Goal: Task Accomplishment & Management: Use online tool/utility

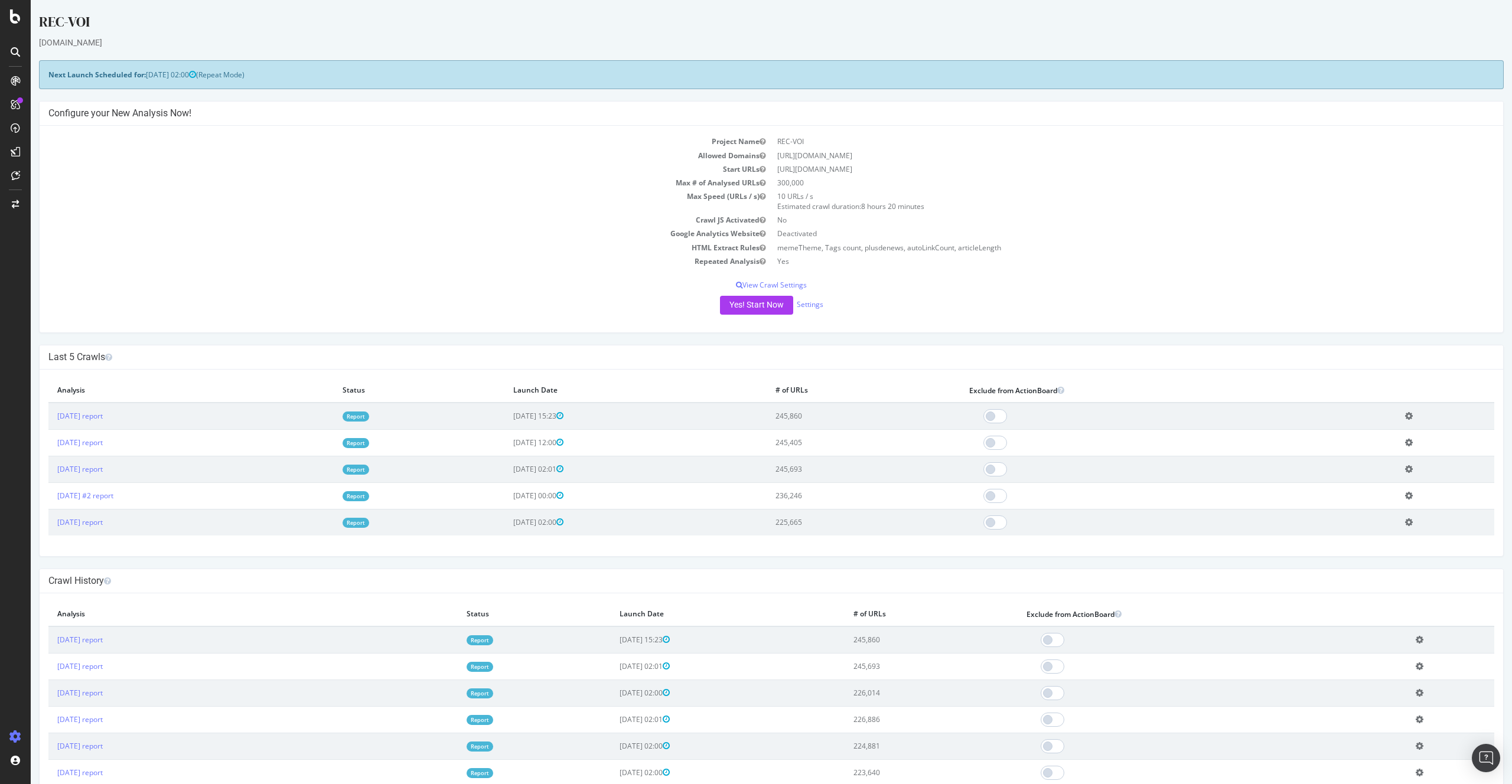
click at [369, 412] on link "Report" at bounding box center [355, 416] width 26 height 10
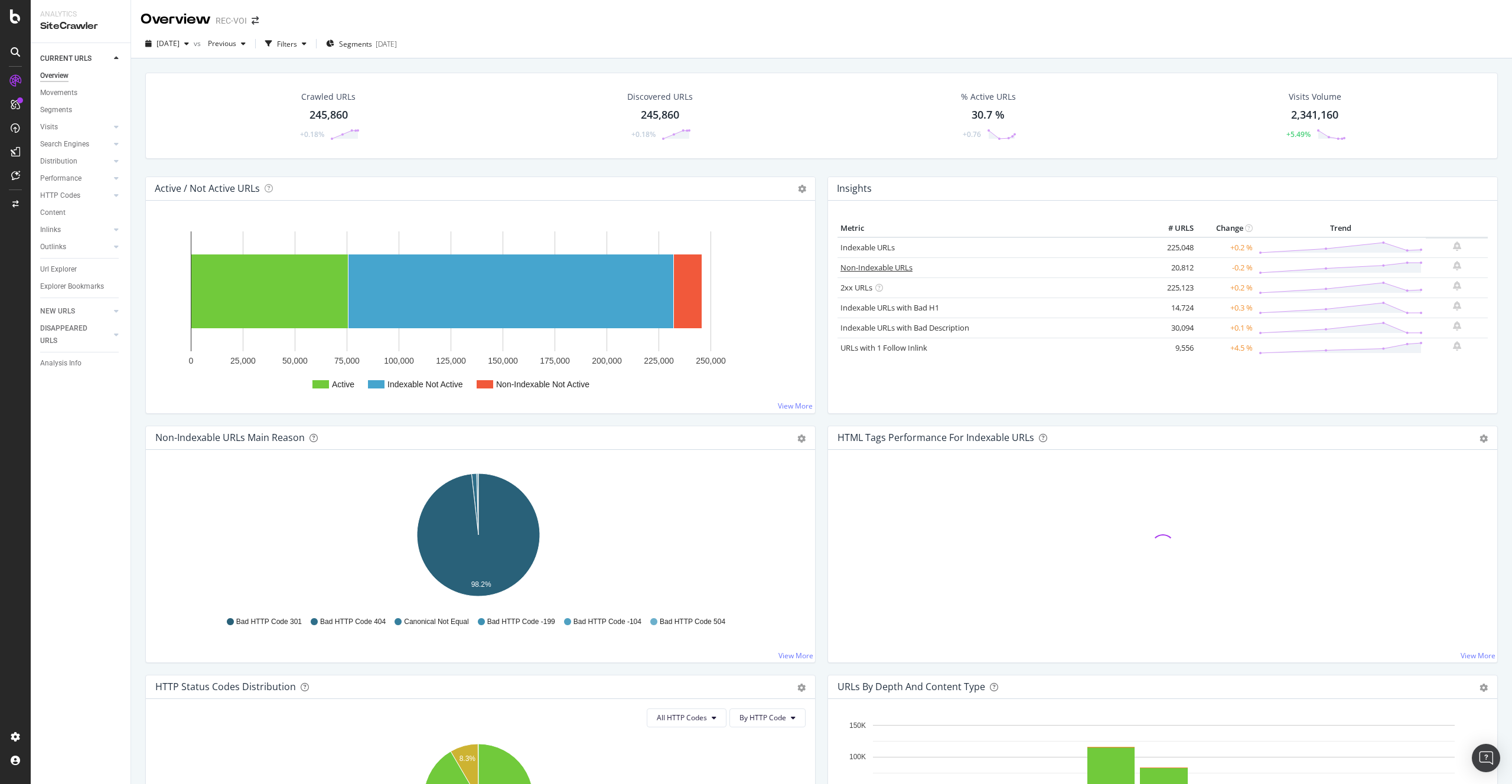
click at [890, 271] on link "Non-Indexable URLs" at bounding box center [876, 267] width 72 height 11
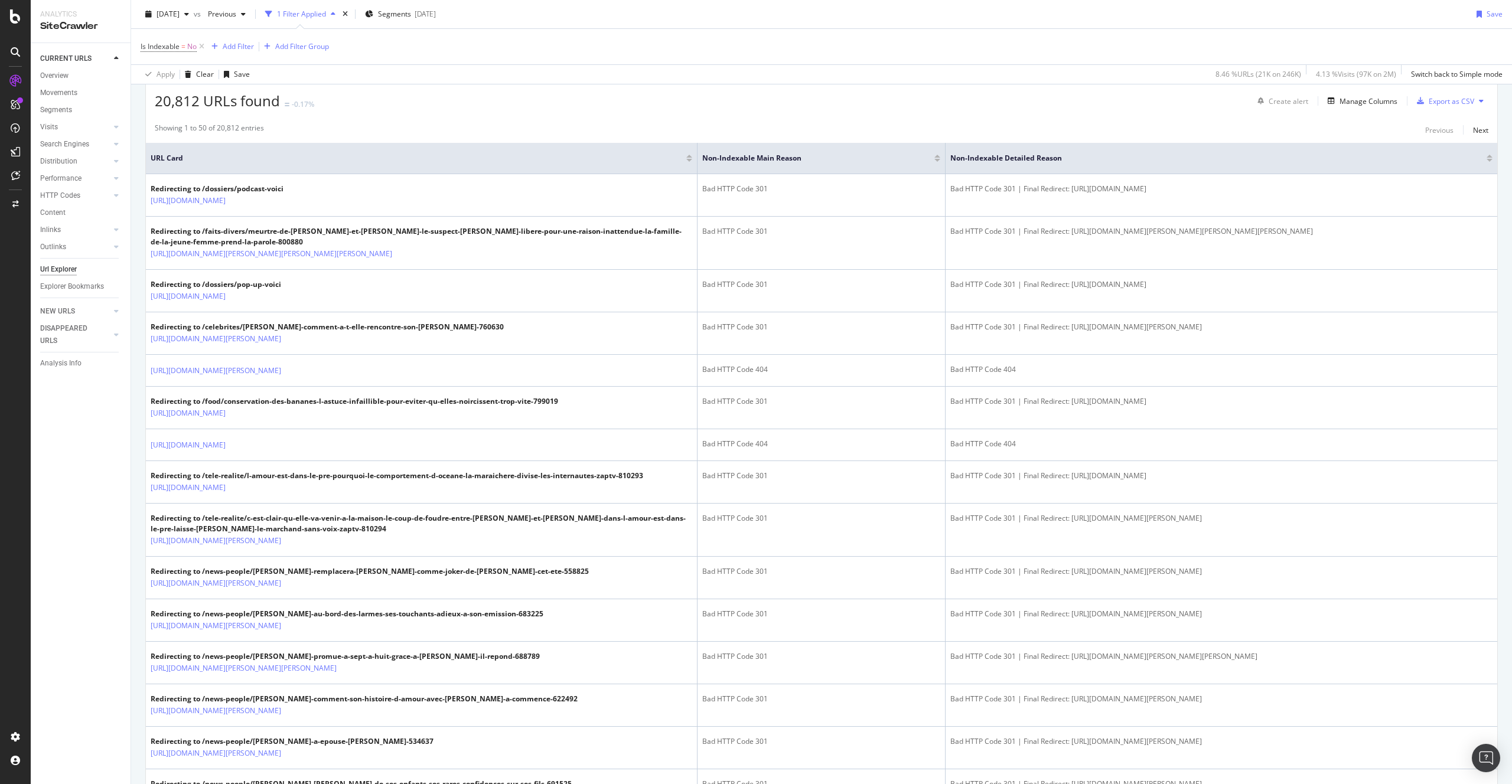
scroll to position [736, 0]
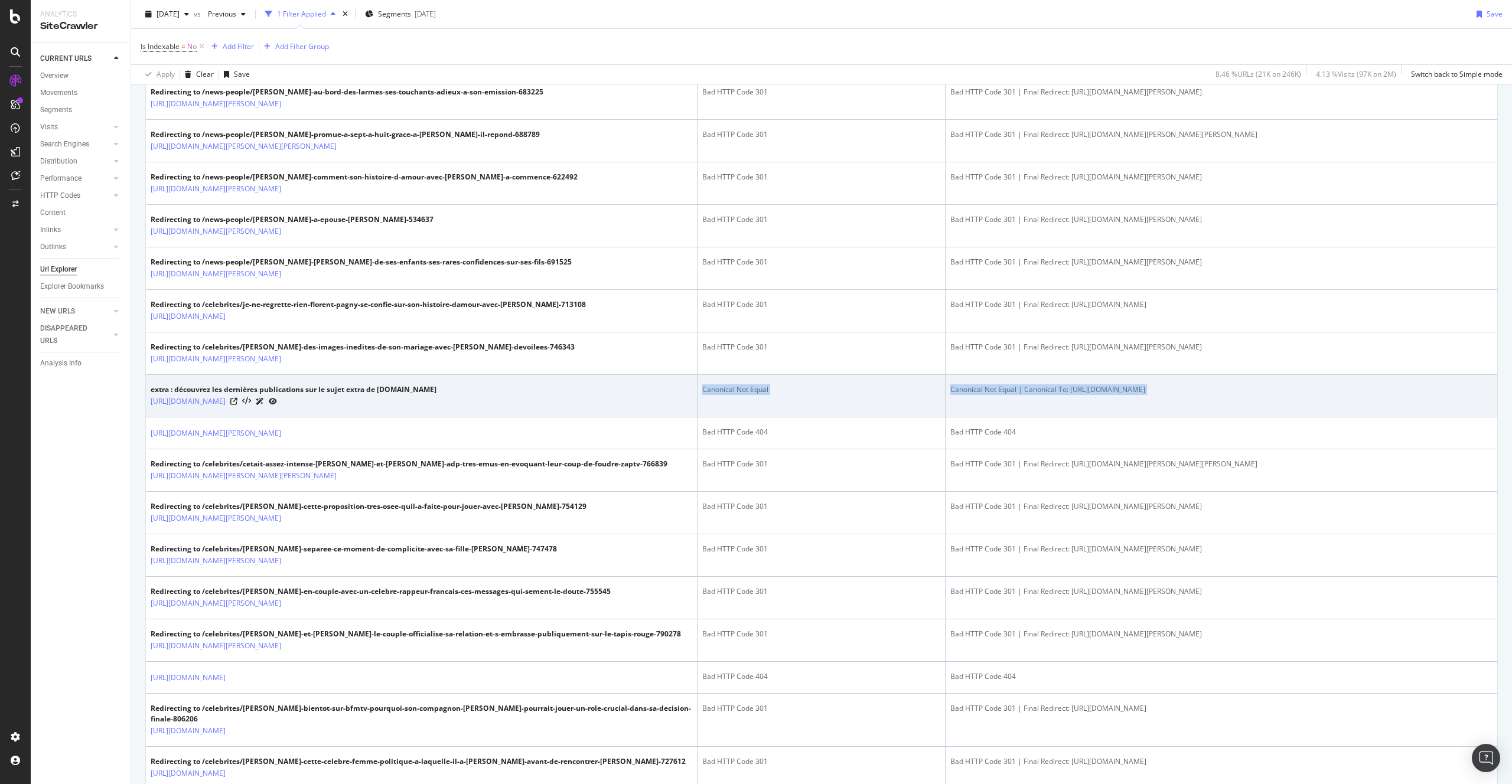
drag, startPoint x: 328, startPoint y: 433, endPoint x: 281, endPoint y: 430, distance: 47.1
click at [427, 440] on tbody "Redirecting to /dossiers/podcast-[PERSON_NAME] [URL][DOMAIN_NAME] Bad HTTP Code…" at bounding box center [821, 746] width 1351 height 2190
click at [238, 405] on icon at bounding box center [234, 402] width 7 height 7
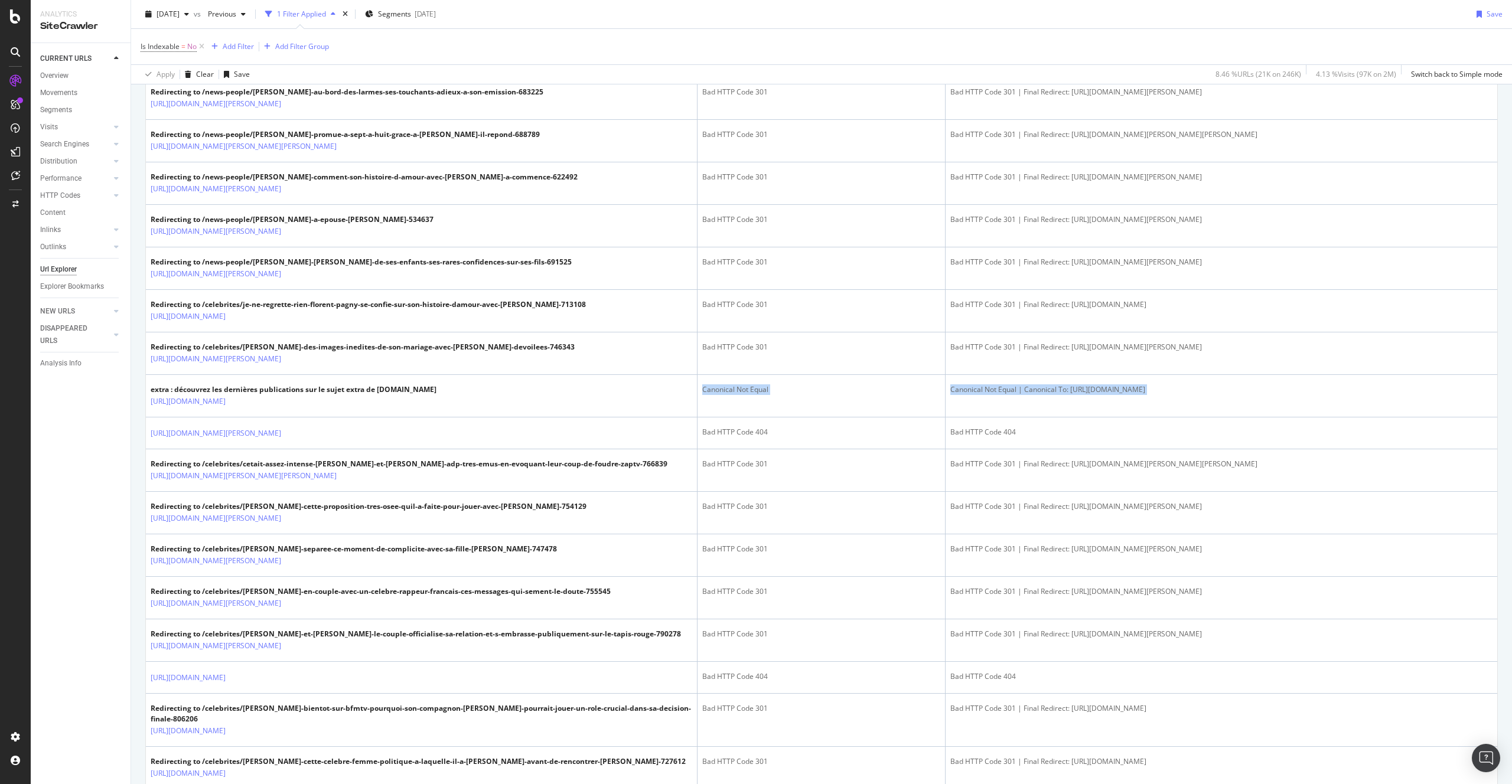
scroll to position [0, 0]
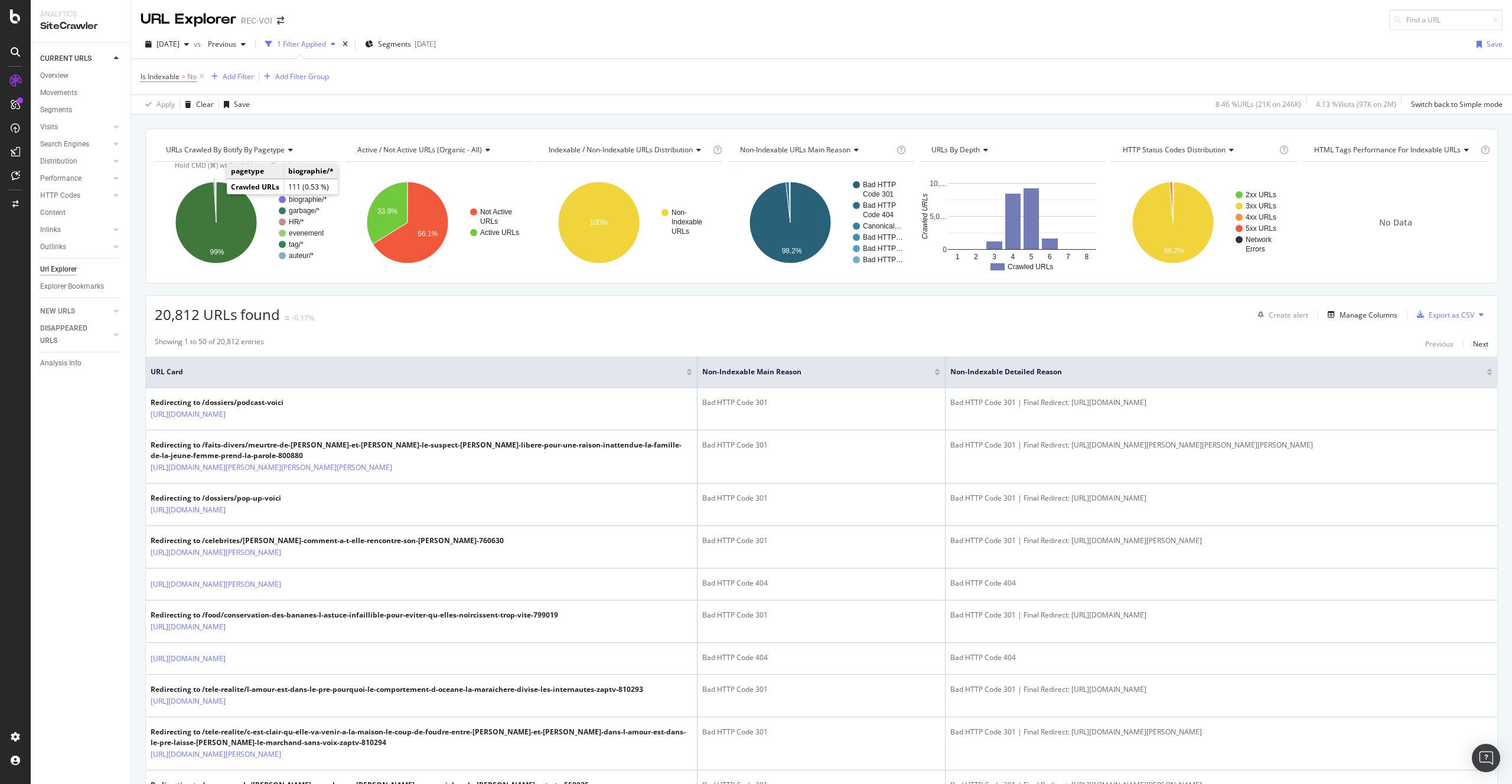
click at [214, 192] on icon "A chart." at bounding box center [215, 202] width 3 height 40
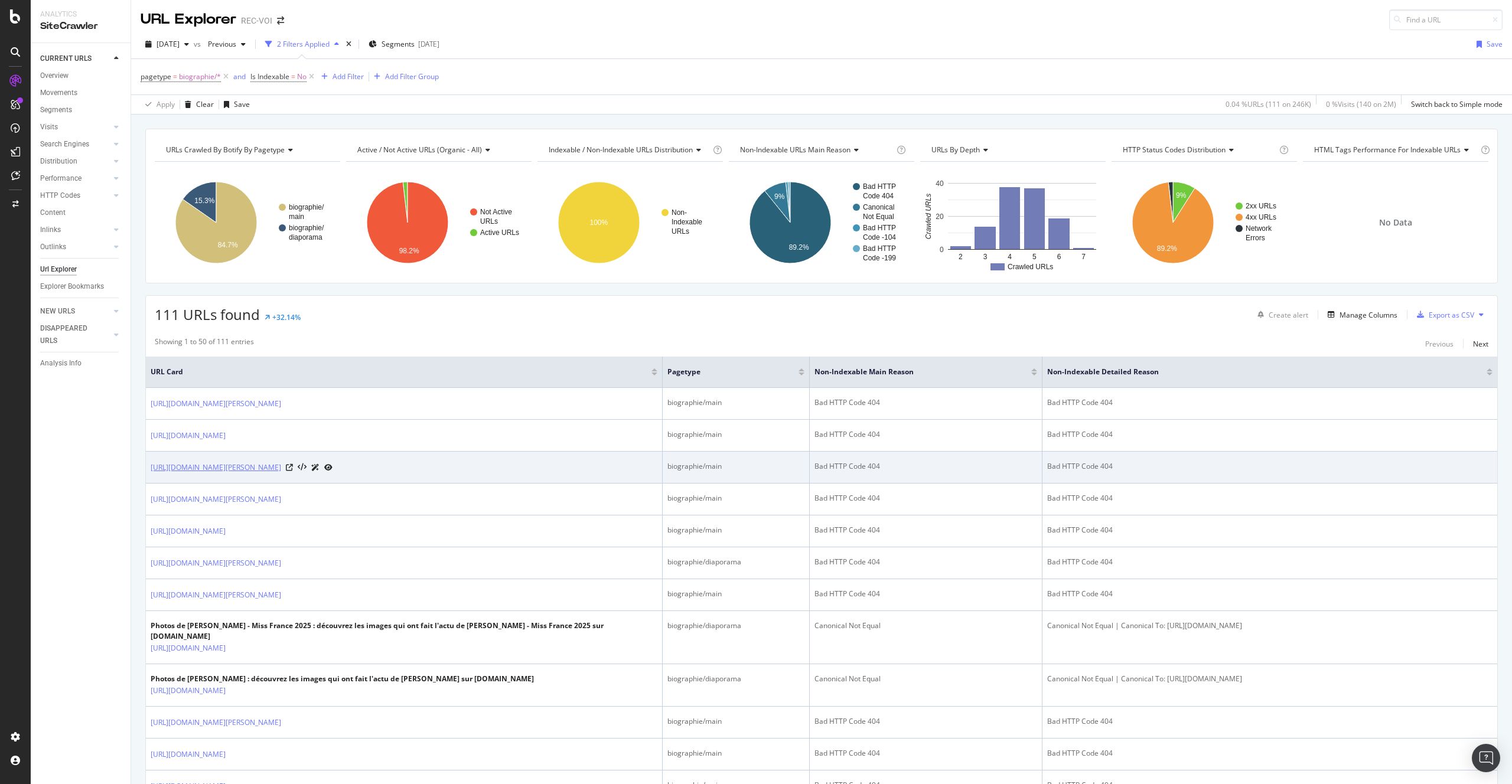
click at [281, 467] on link "[URL][DOMAIN_NAME][PERSON_NAME]" at bounding box center [216, 467] width 131 height 11
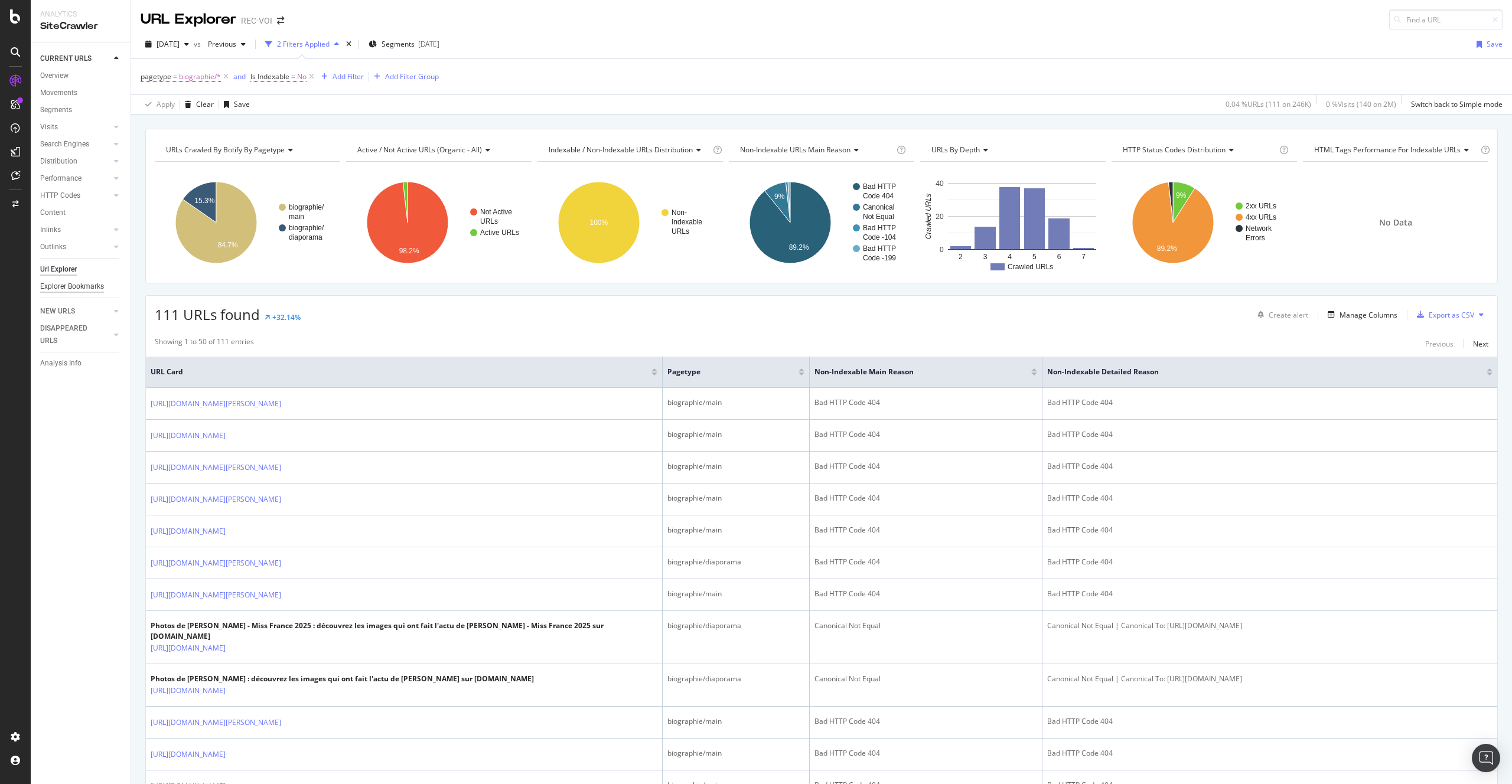
click at [84, 286] on div "Explorer Bookmarks" at bounding box center [72, 287] width 64 height 12
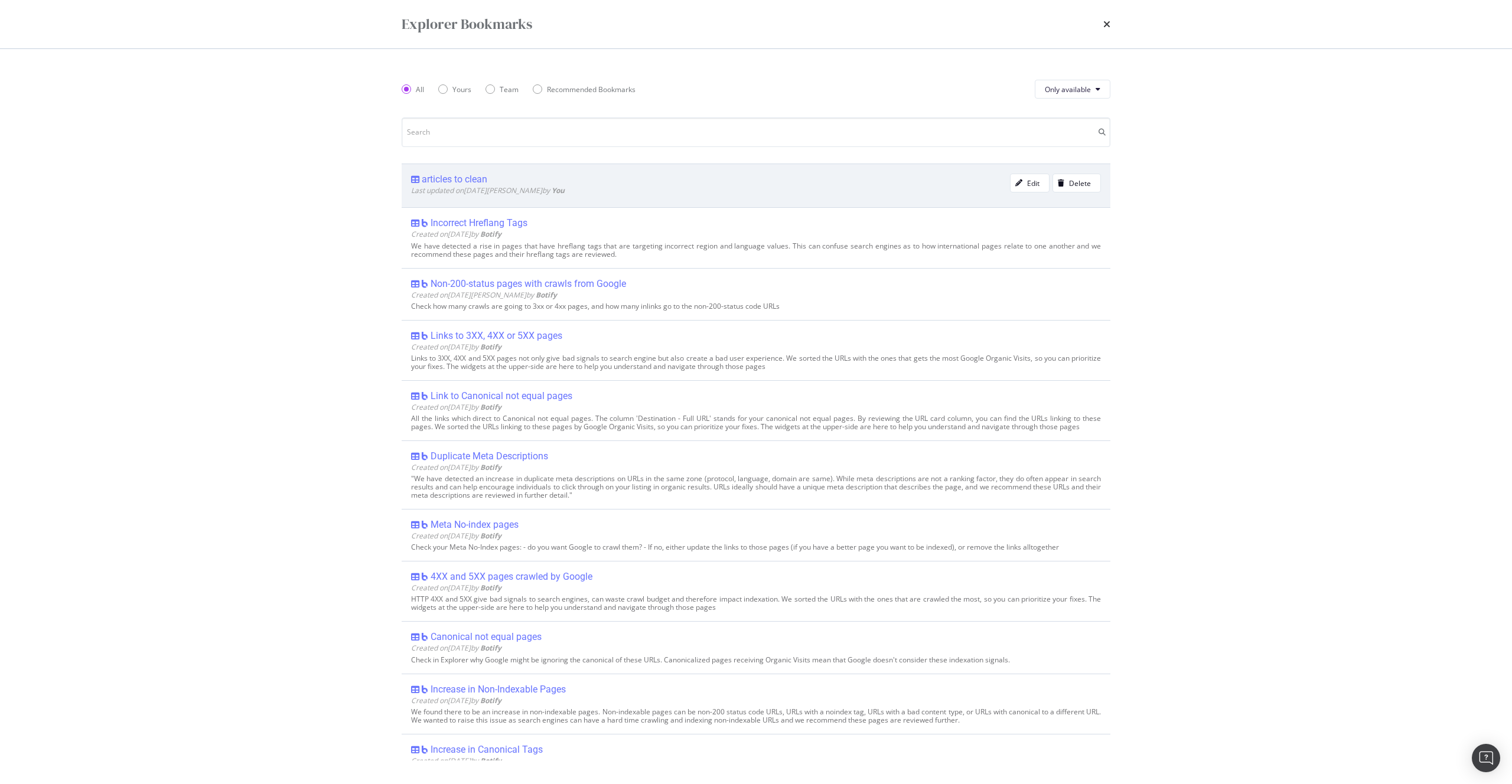
click at [453, 183] on div "articles to clean" at bounding box center [454, 179] width 66 height 11
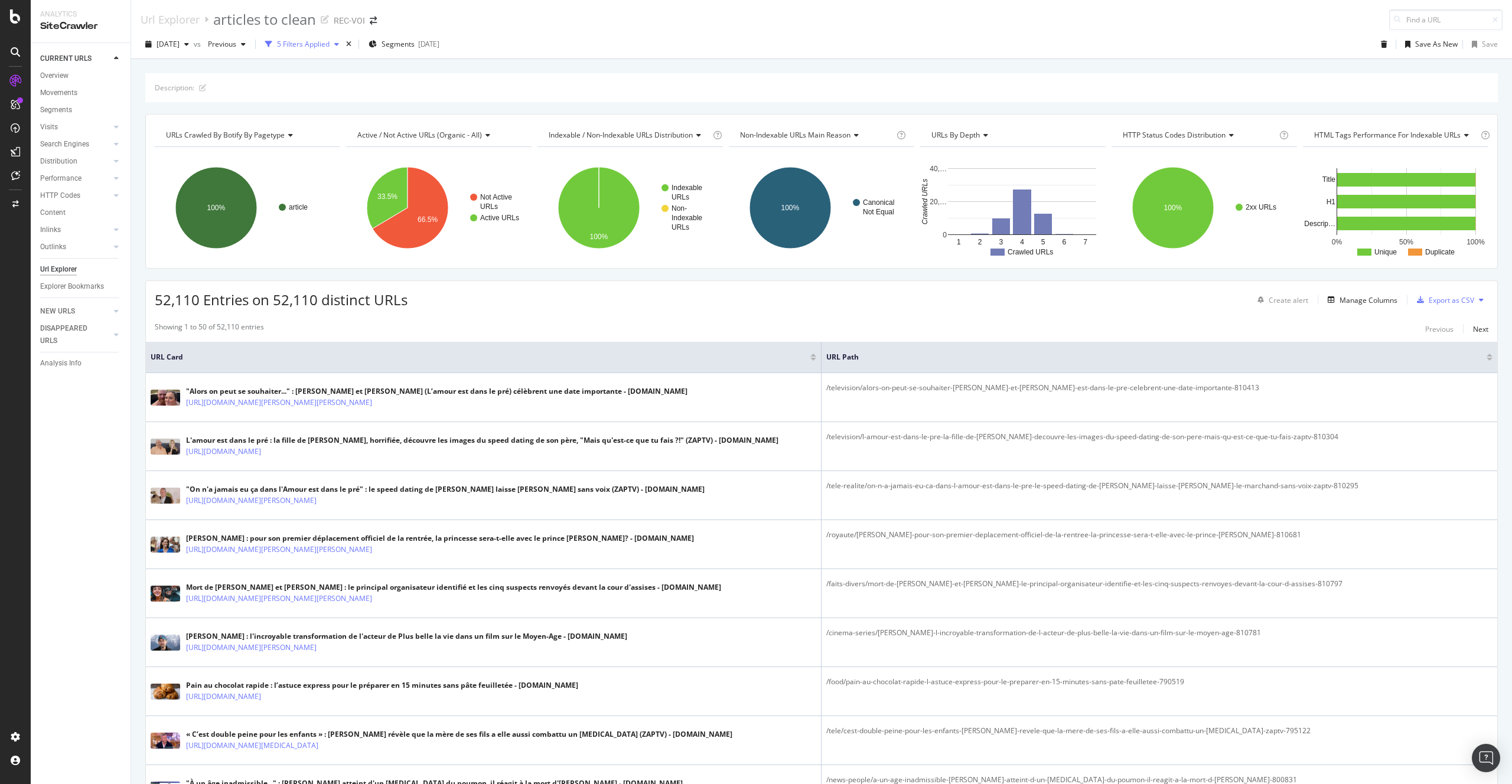
click at [330, 47] on div "5 Filters Applied" at bounding box center [303, 43] width 53 height 10
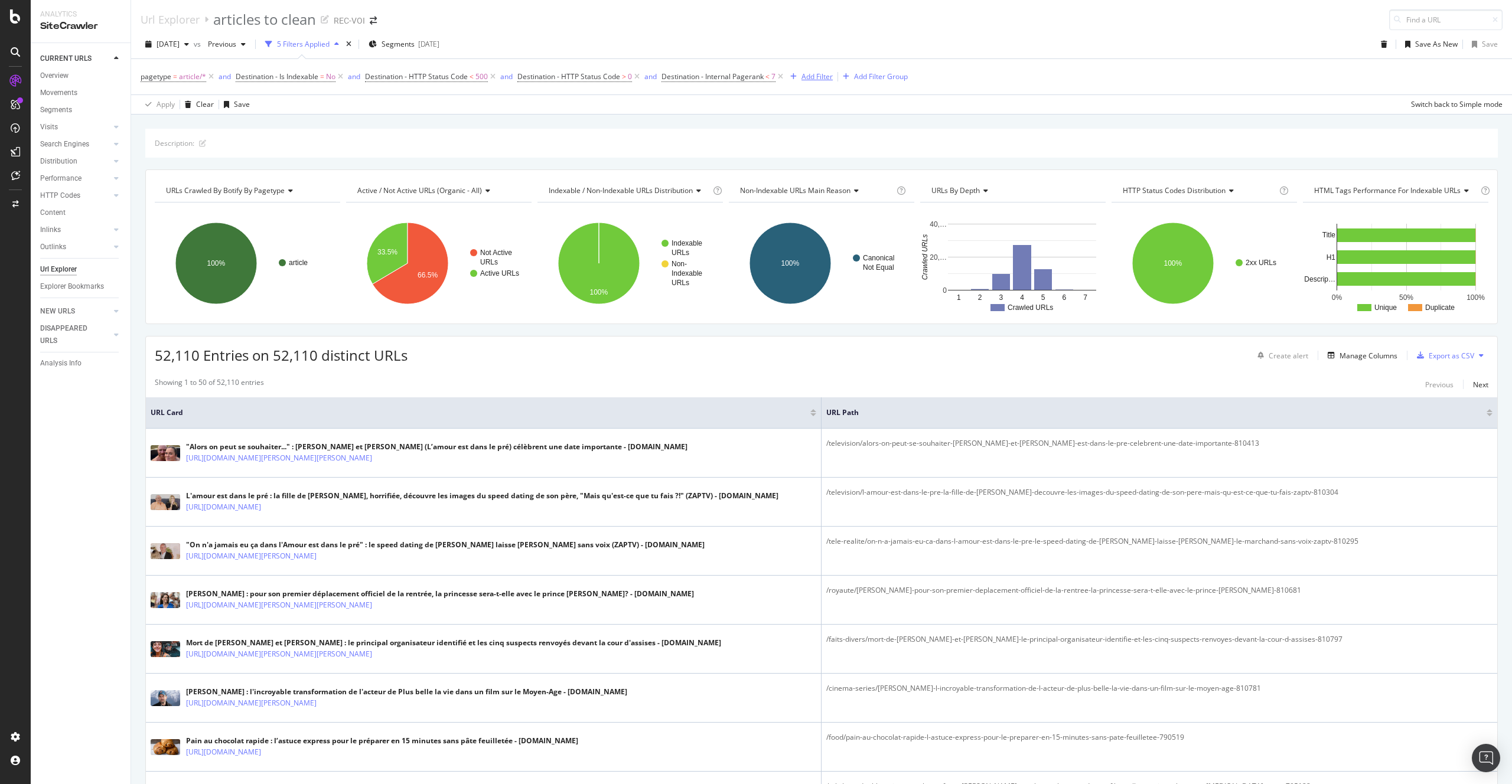
click at [812, 77] on div "Add Filter" at bounding box center [817, 75] width 32 height 10
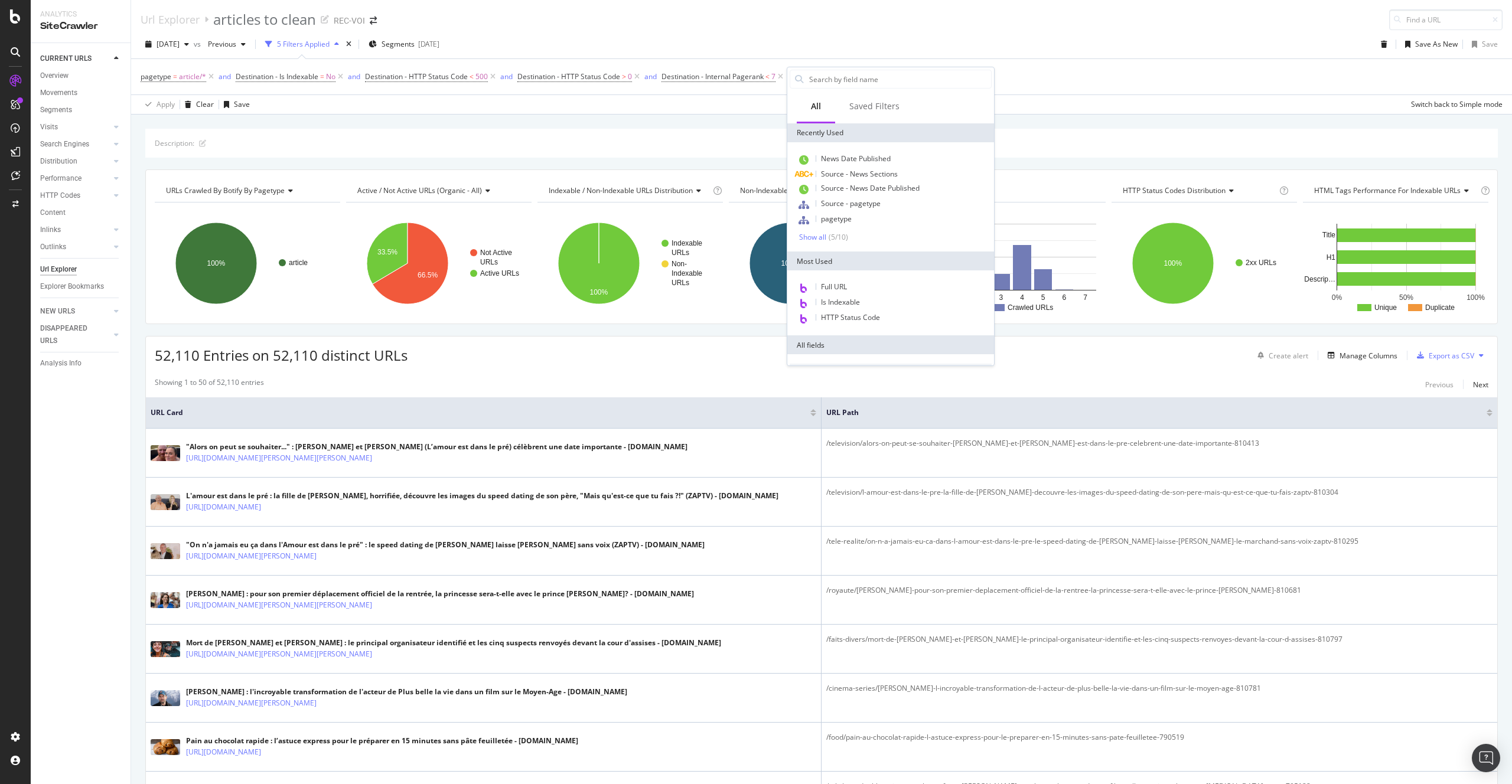
click at [724, 111] on div "Apply Clear Save Switch back to Simple mode" at bounding box center [821, 104] width 1380 height 19
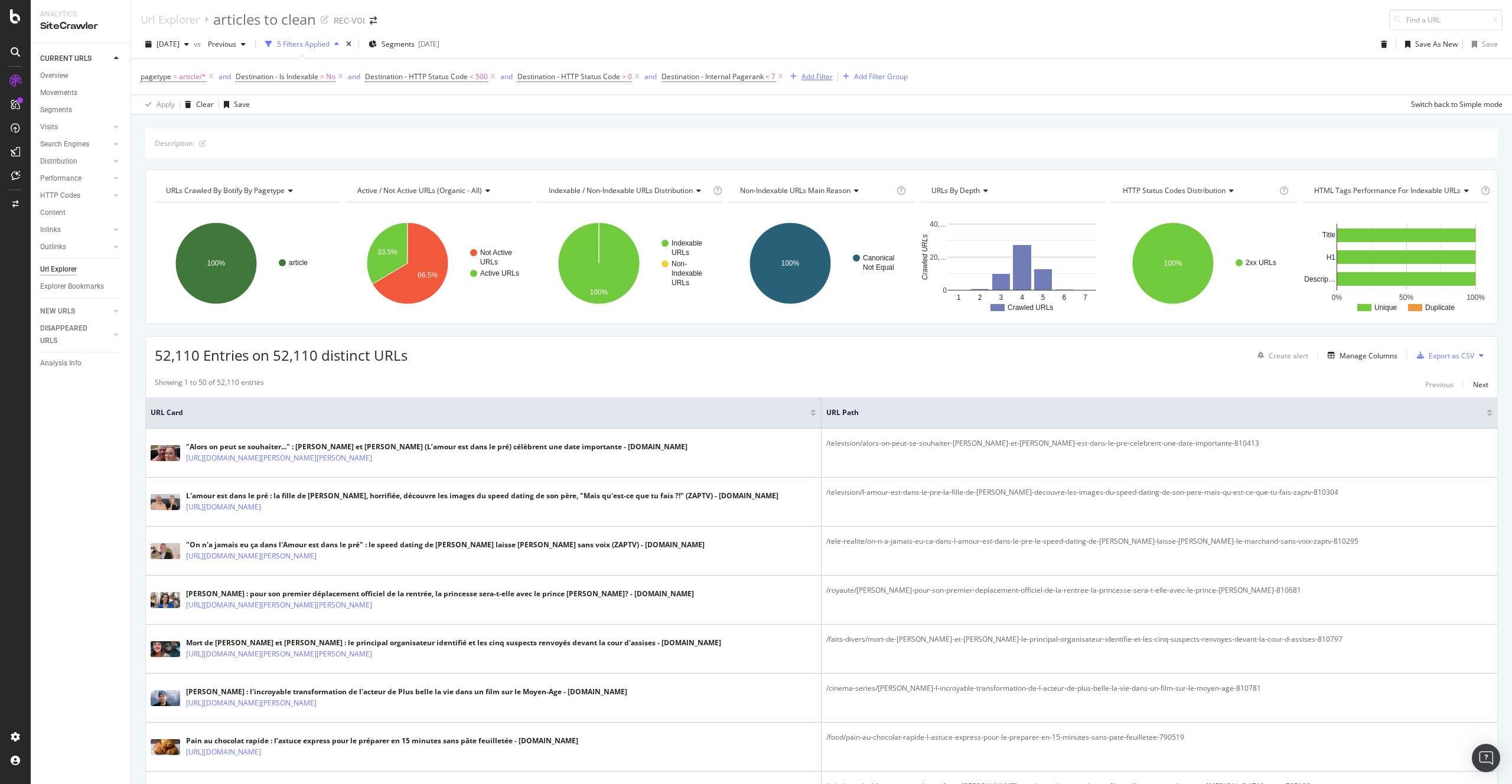
click at [814, 82] on div "Add Filter" at bounding box center [809, 76] width 47 height 13
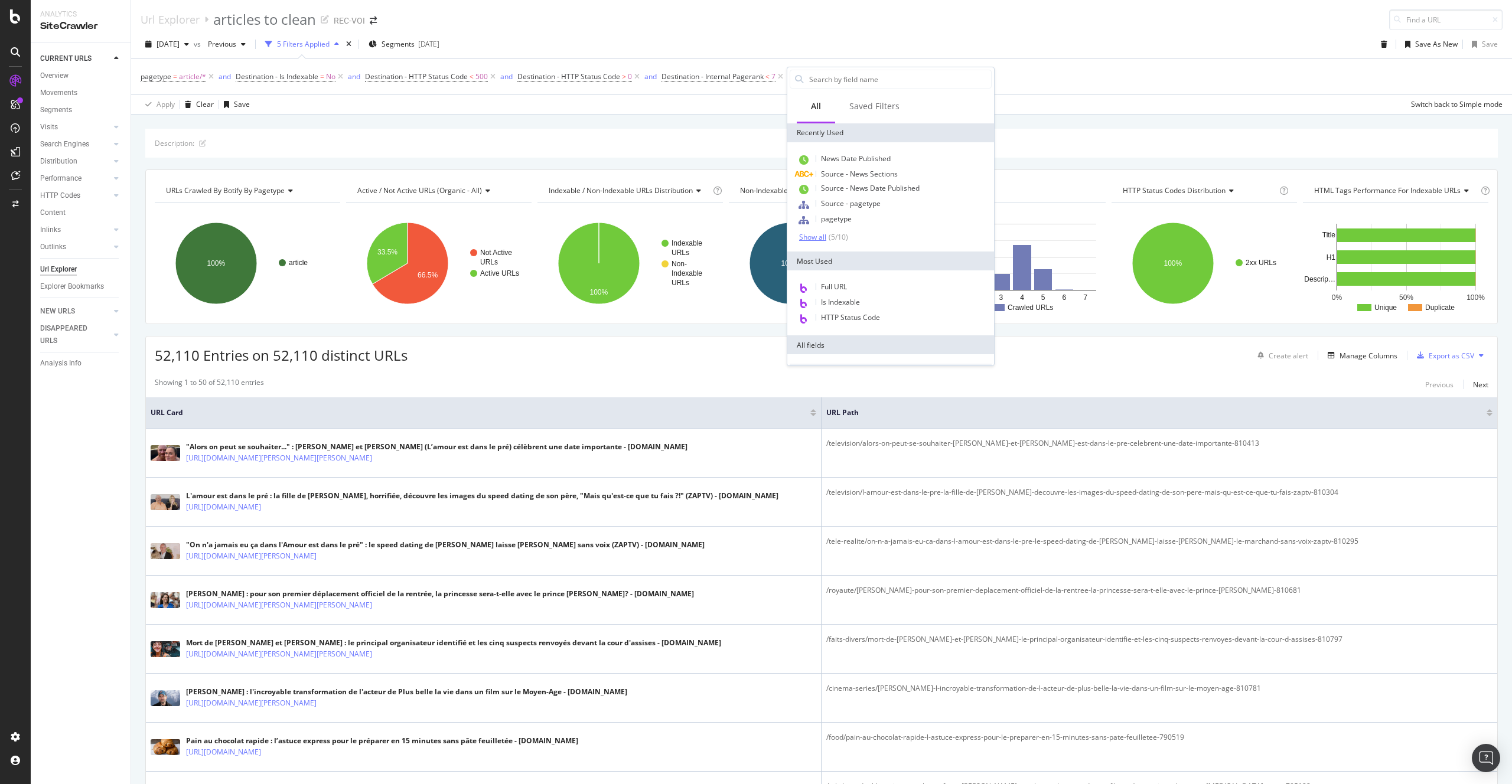
click at [832, 236] on div "( 5 / 10 )" at bounding box center [837, 237] width 22 height 10
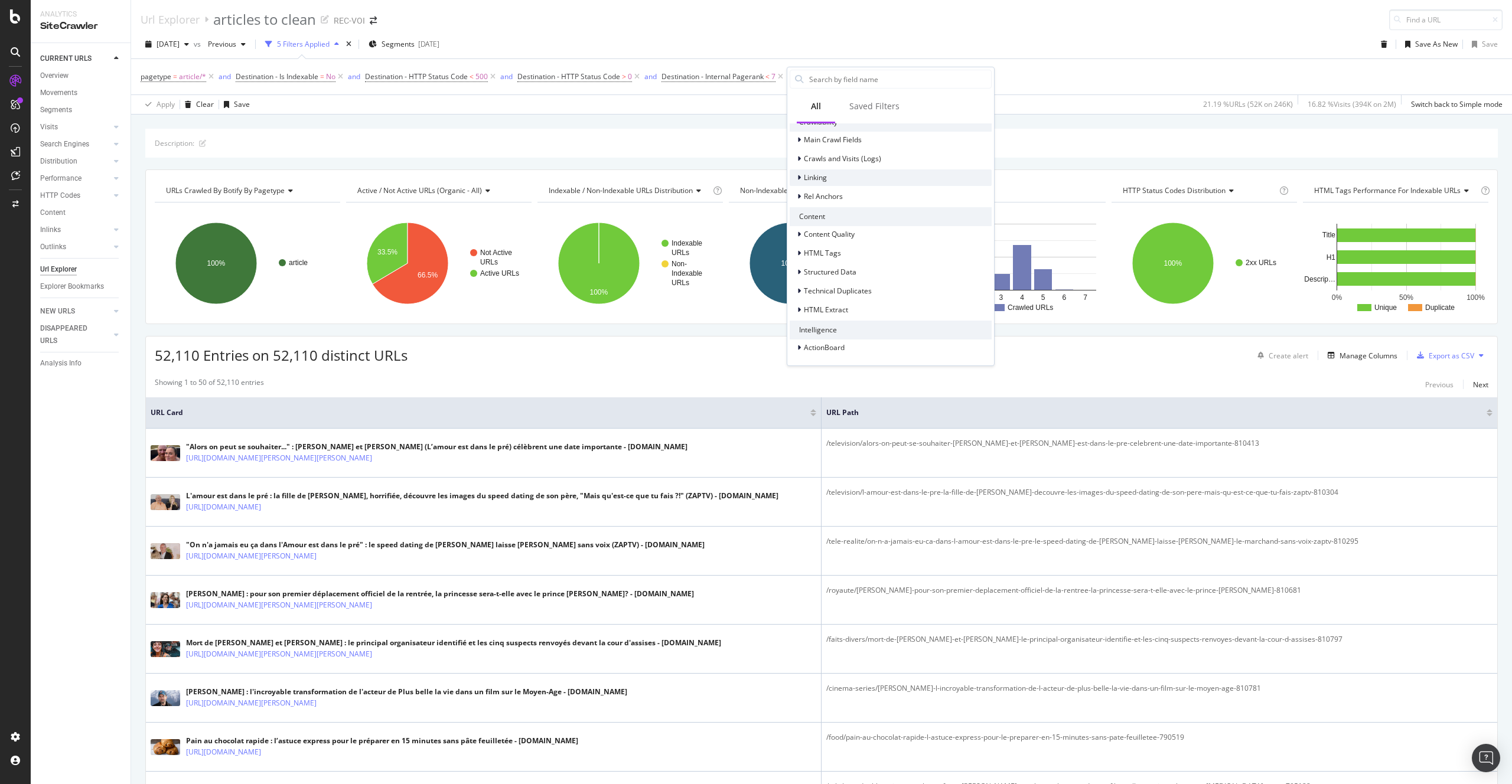
click at [843, 176] on div "Linking" at bounding box center [890, 177] width 202 height 17
click at [908, 199] on div "Outlinks to Internal URLs (Full Link Graph)" at bounding box center [867, 194] width 156 height 11
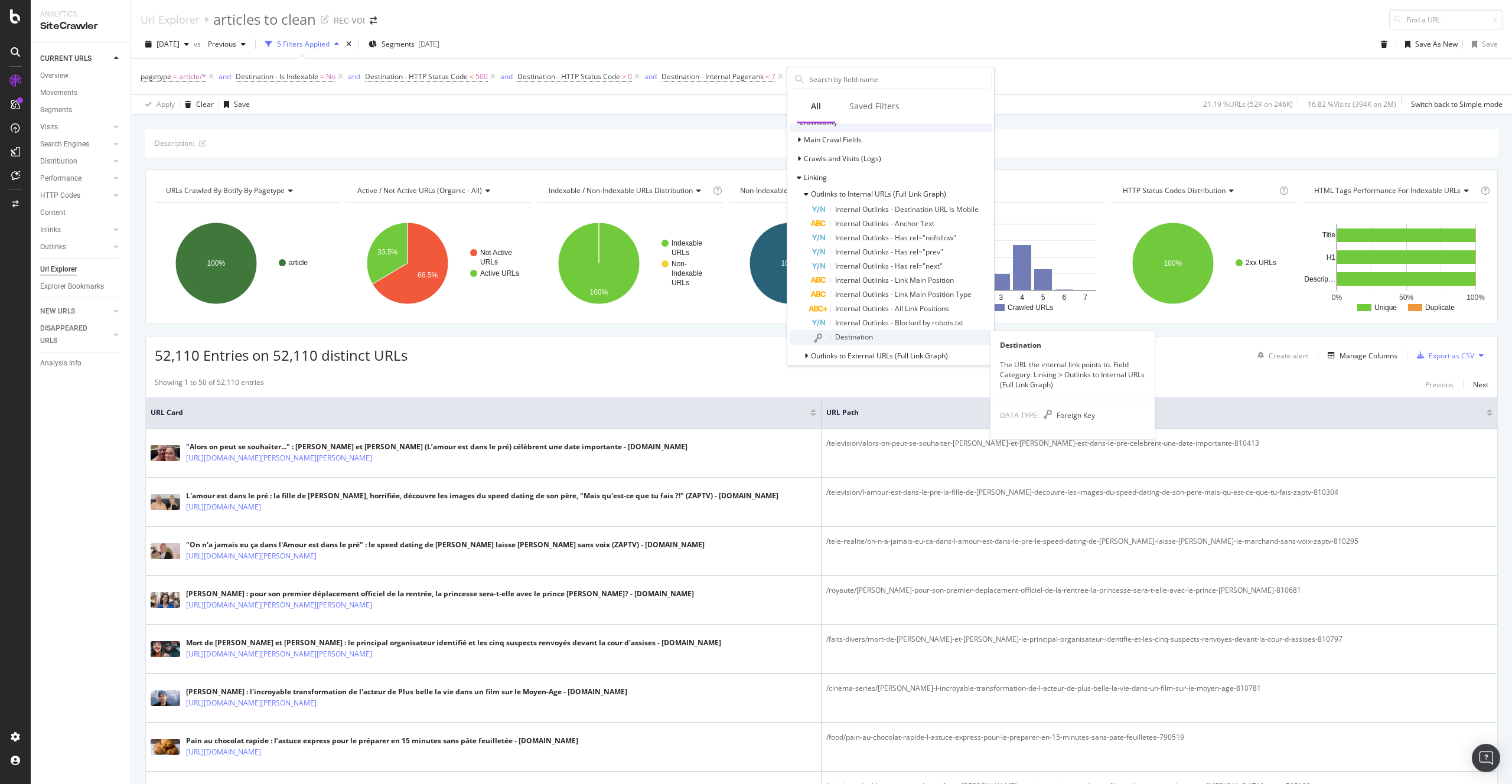
click at [872, 331] on span "Destination" at bounding box center [853, 336] width 38 height 10
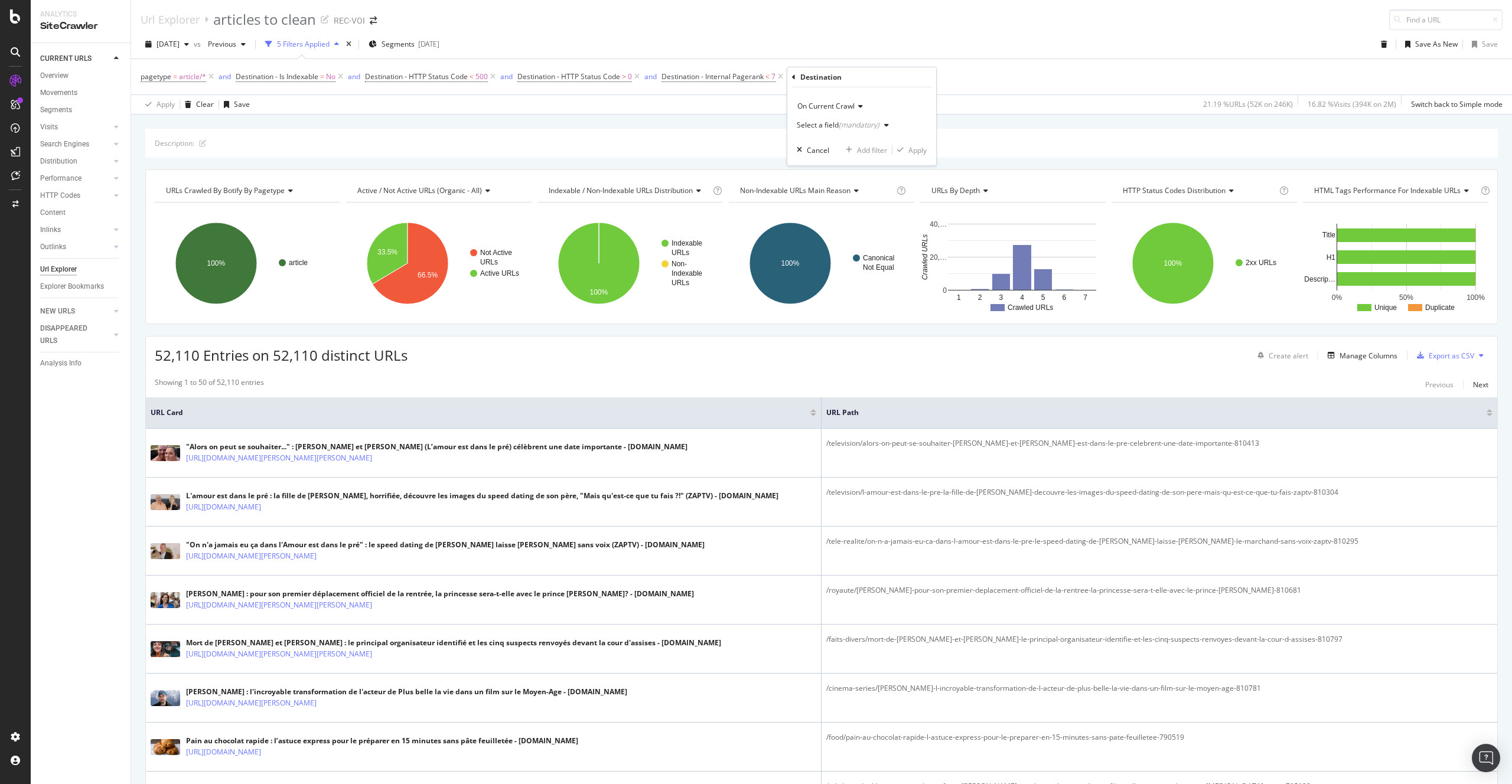
click at [839, 119] on div "Select a field (mandatory)" at bounding box center [845, 125] width 96 height 18
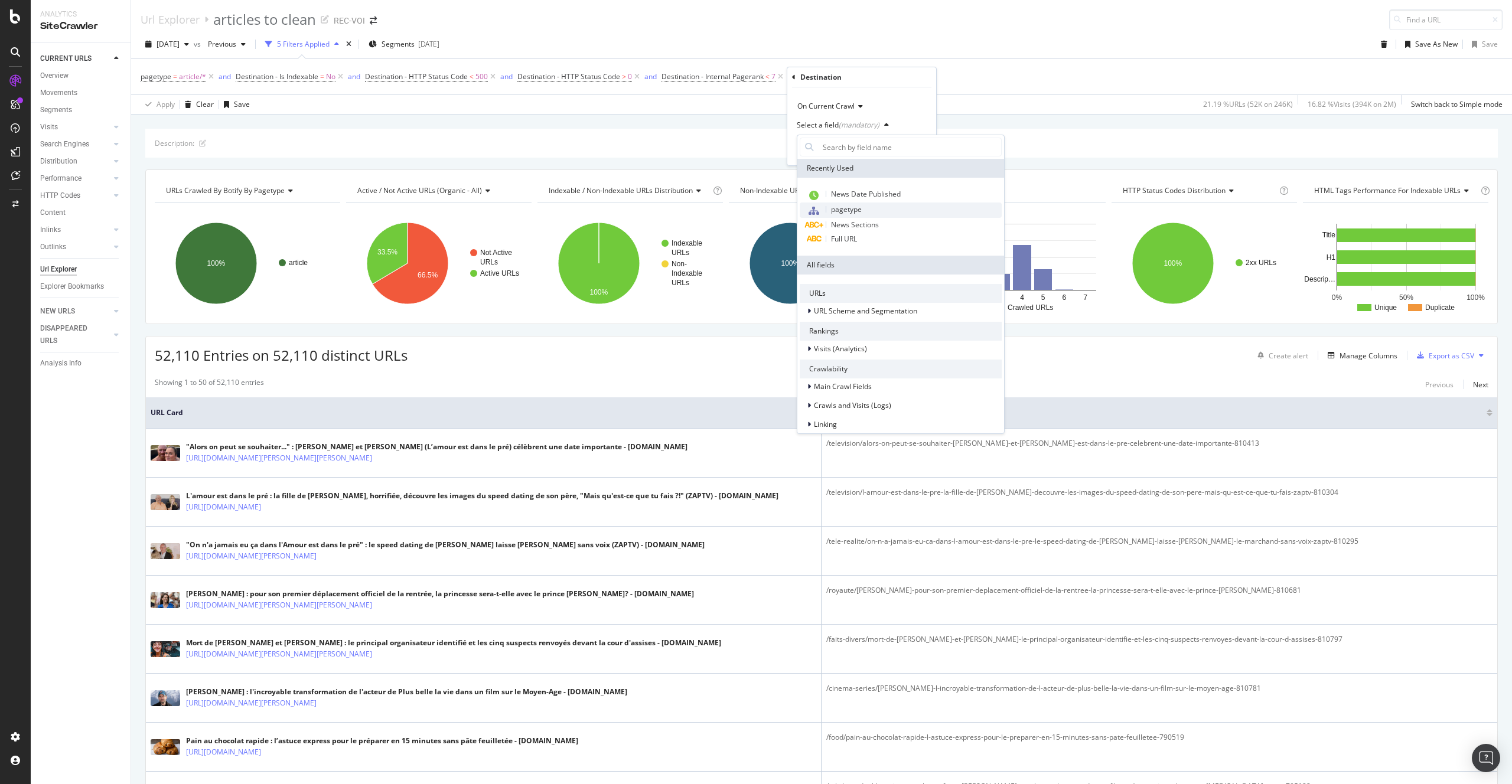
click at [881, 210] on div "pagetype" at bounding box center [901, 210] width 202 height 16
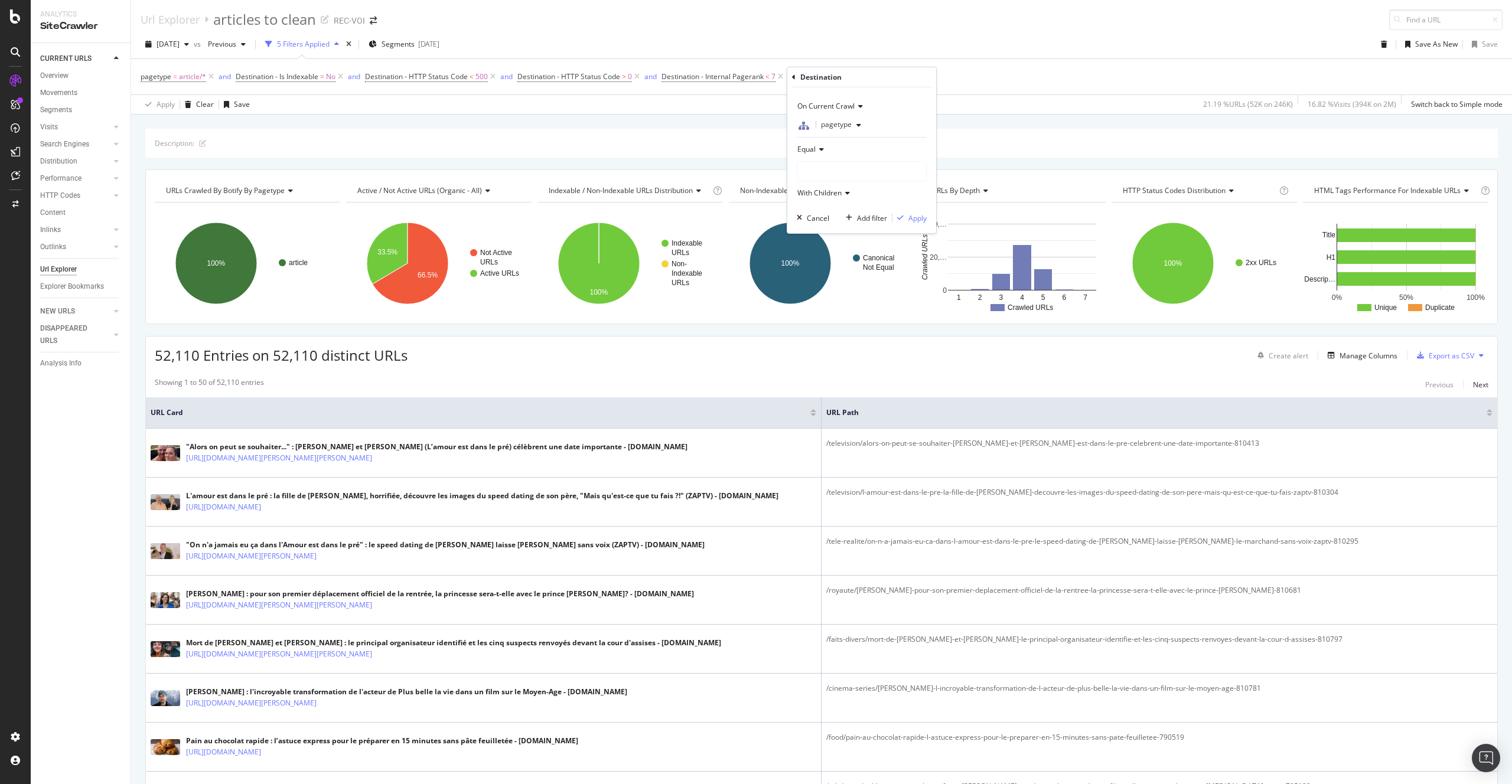
click at [825, 176] on div at bounding box center [861, 171] width 129 height 19
click at [846, 193] on span "212,276 URLS" at bounding box center [856, 195] width 48 height 10
click at [912, 213] on div "Apply" at bounding box center [916, 217] width 18 height 10
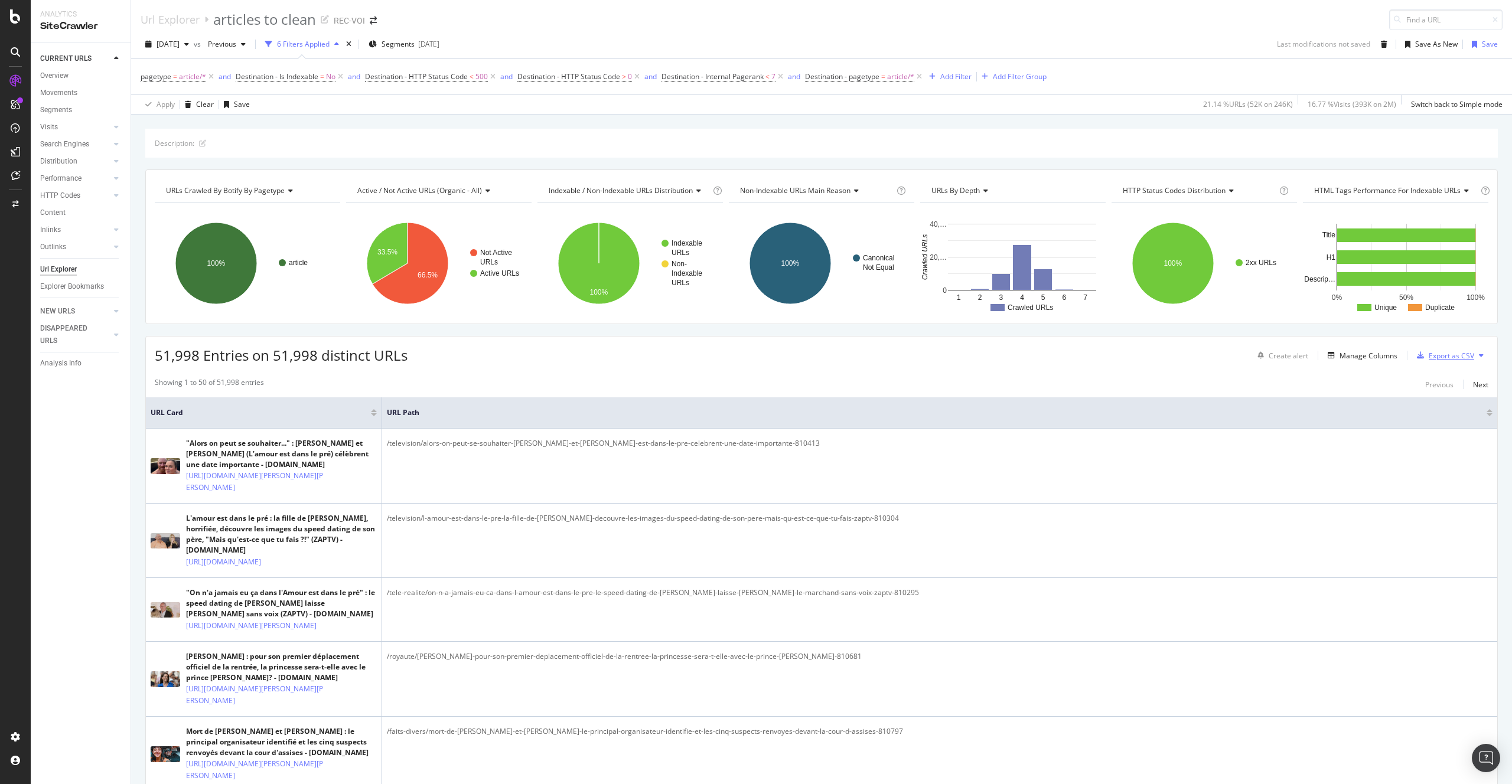
click at [1445, 352] on div "Export as CSV" at bounding box center [1451, 355] width 46 height 10
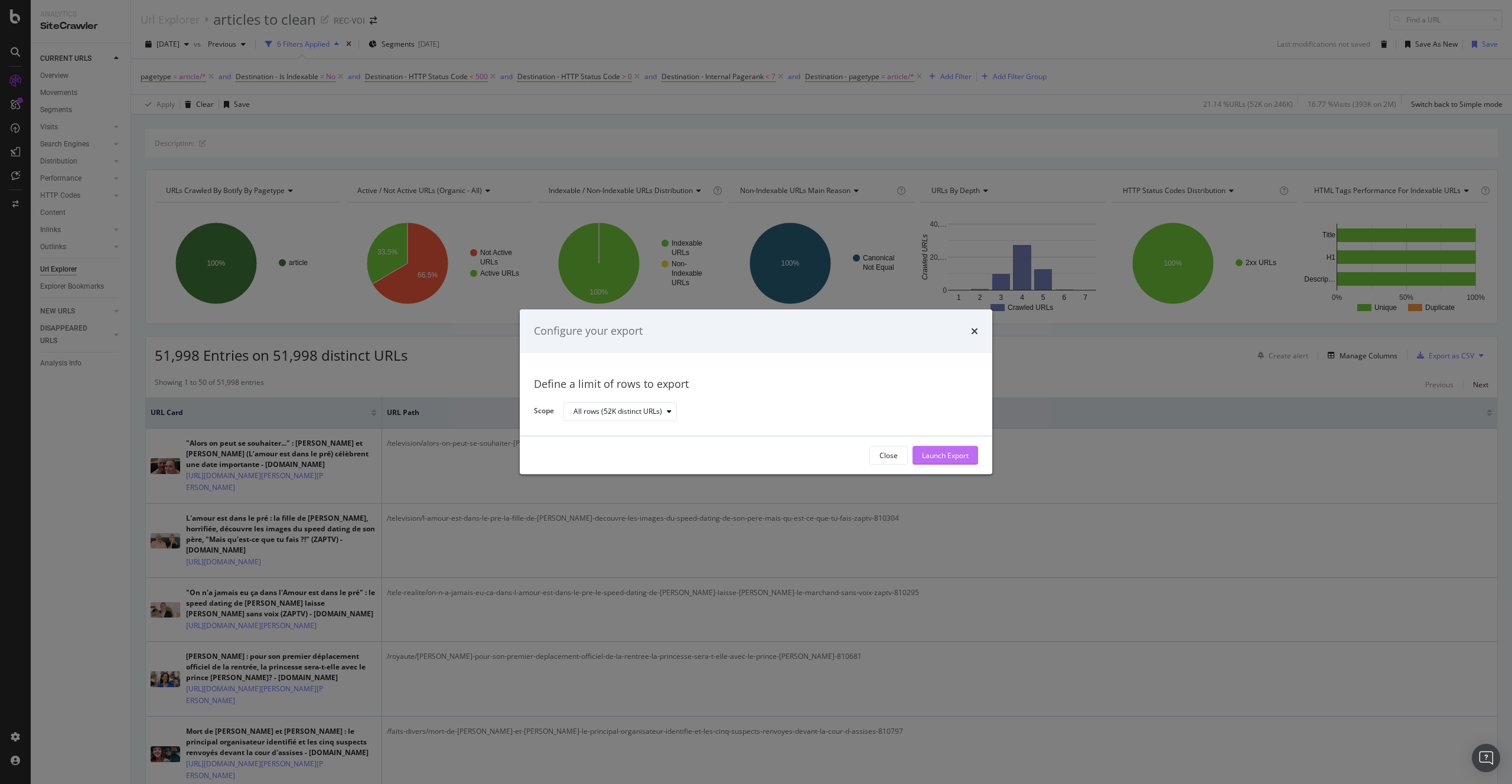
click at [948, 448] on div "Launch Export" at bounding box center [945, 456] width 46 height 18
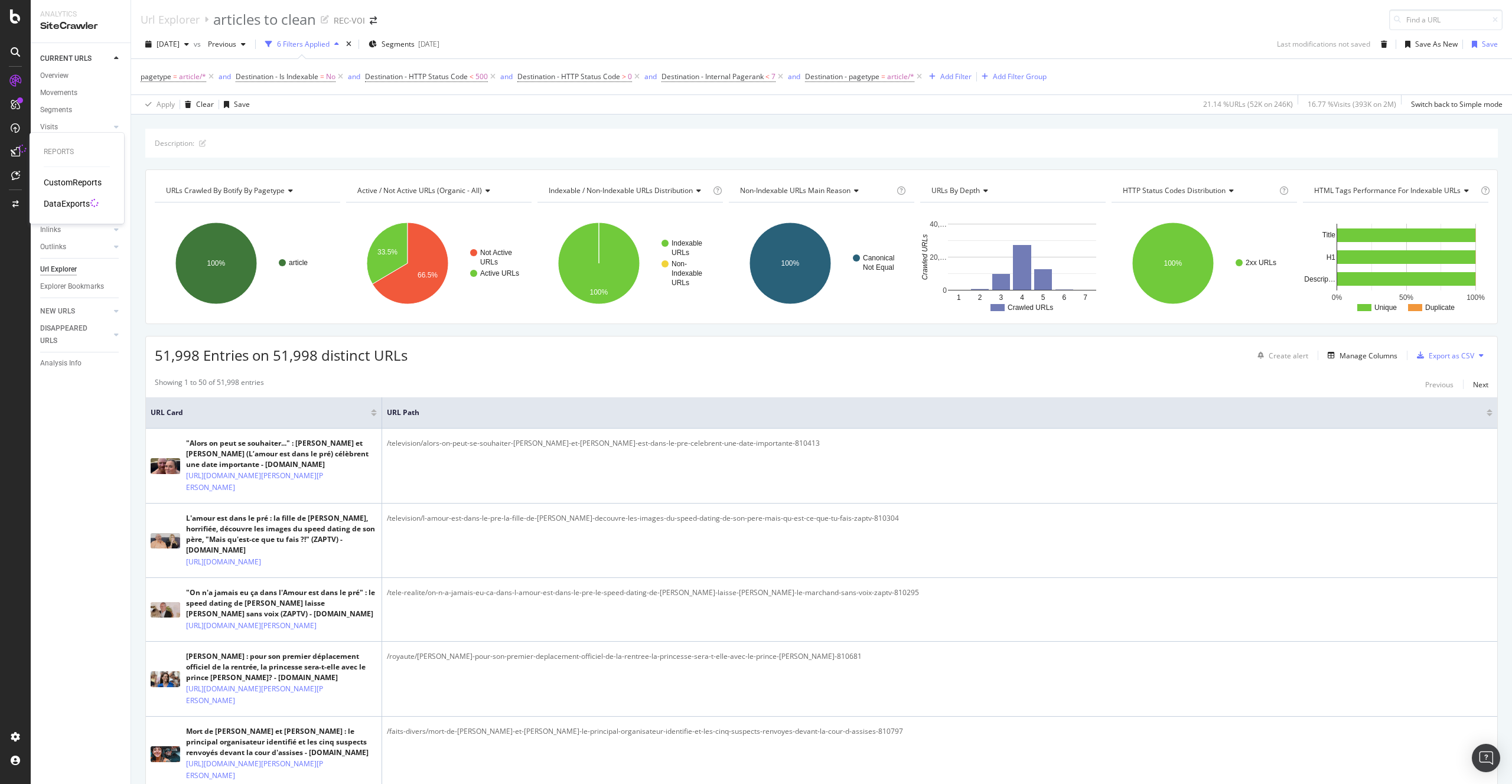
click at [68, 203] on div "DataExports" at bounding box center [67, 203] width 46 height 11
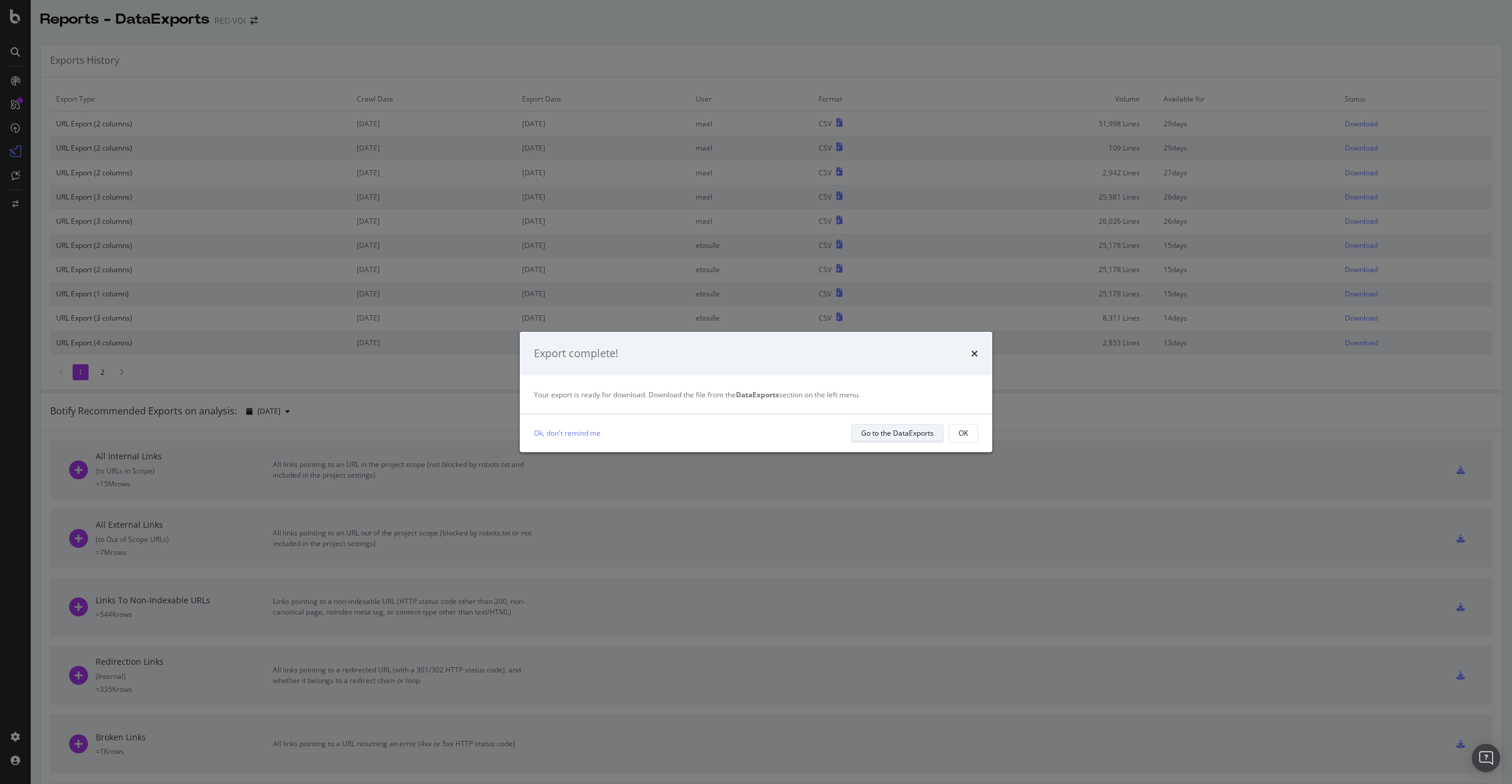
click at [899, 439] on div "Go to the DataExports" at bounding box center [897, 433] width 73 height 17
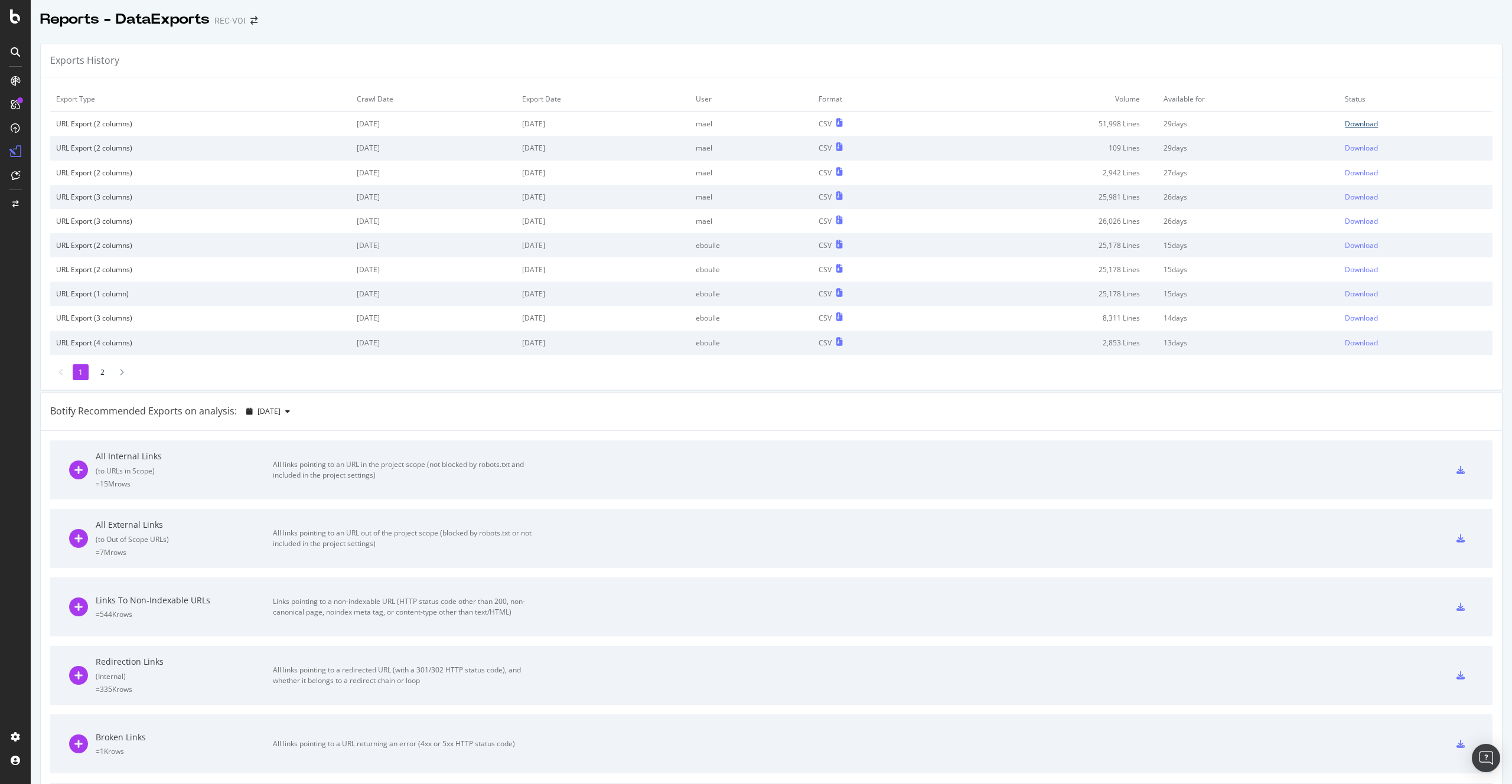
click at [1344, 118] on div "Download" at bounding box center [1361, 123] width 33 height 10
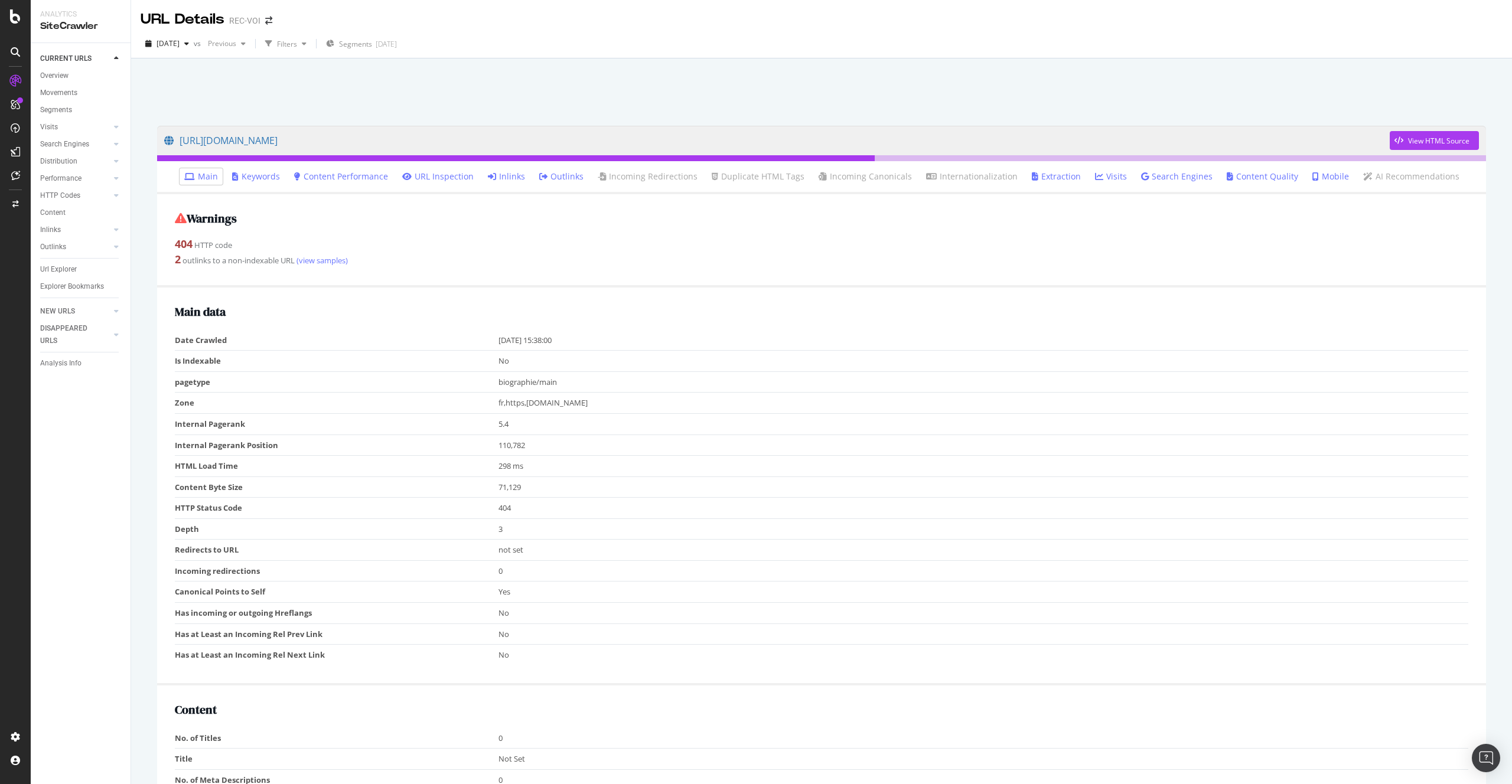
click at [515, 179] on link "Inlinks" at bounding box center [506, 176] width 37 height 11
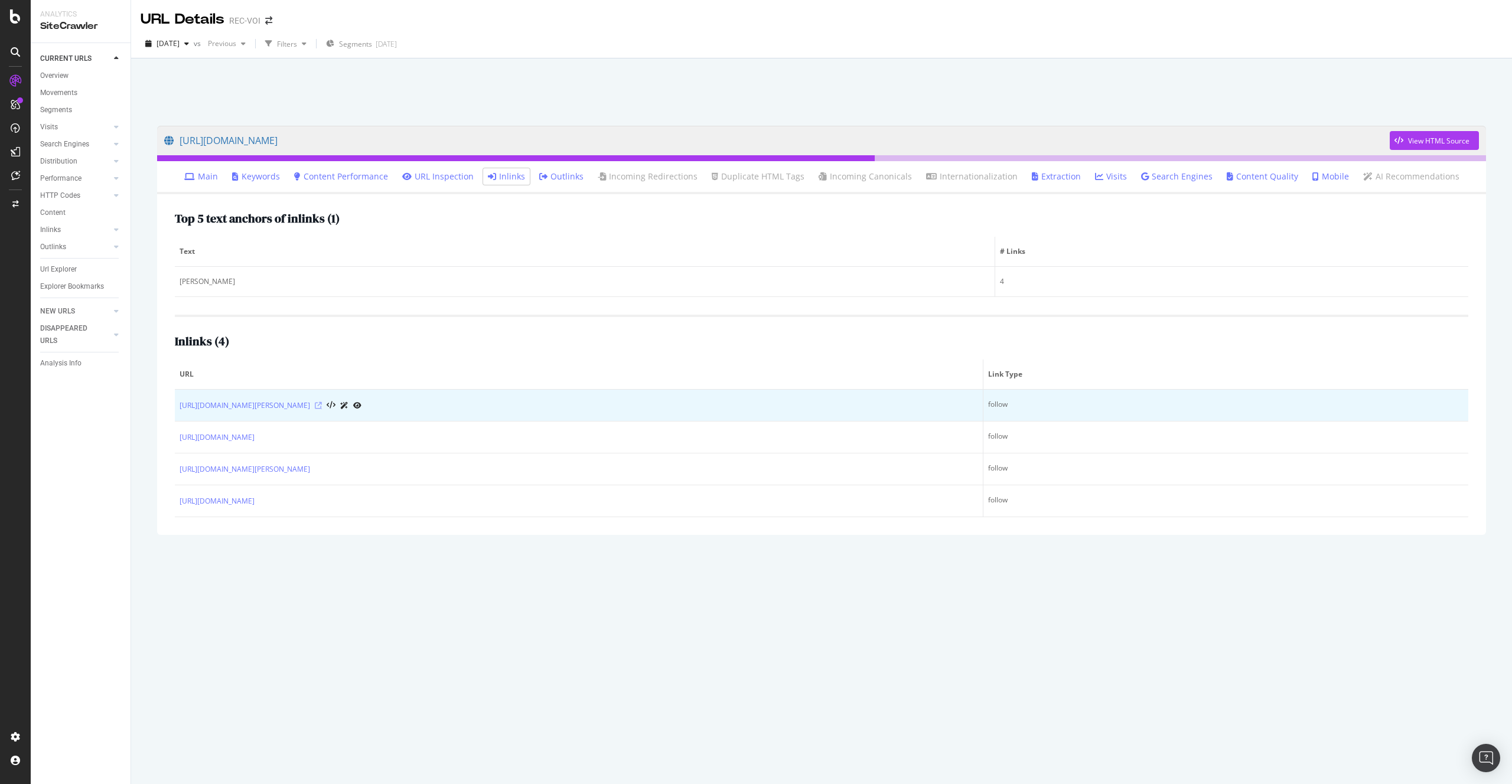
click at [322, 404] on icon at bounding box center [318, 406] width 7 height 7
